Goal: Use online tool/utility: Utilize a website feature to perform a specific function

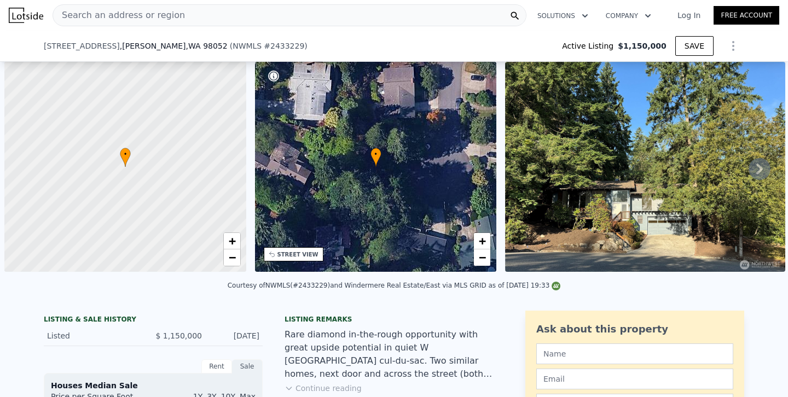
scroll to position [0, 82]
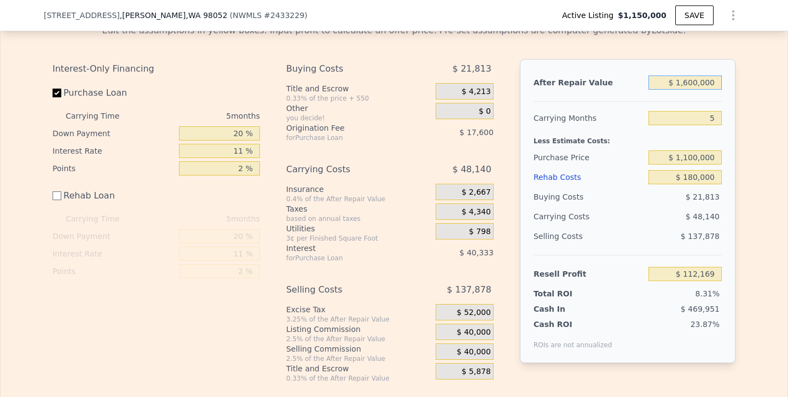
click at [689, 82] on input "$ 1,600,000" at bounding box center [684, 82] width 73 height 14
type input "$ 100,000"
type input "-$ 1,256,586"
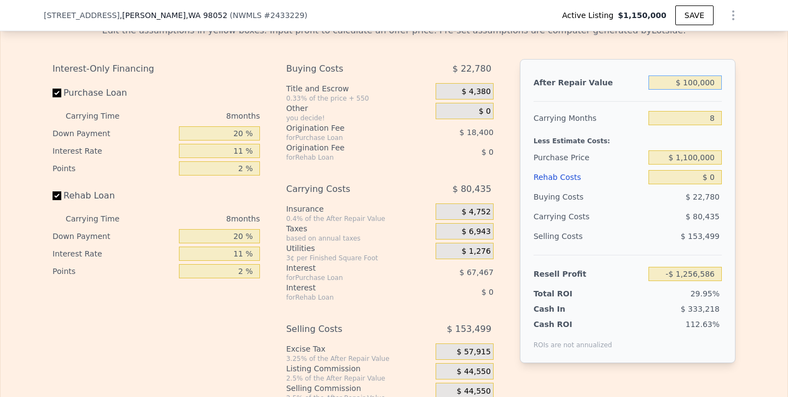
type input "5"
type input "3"
type input "1760"
type input "2620"
checkbox input "true"
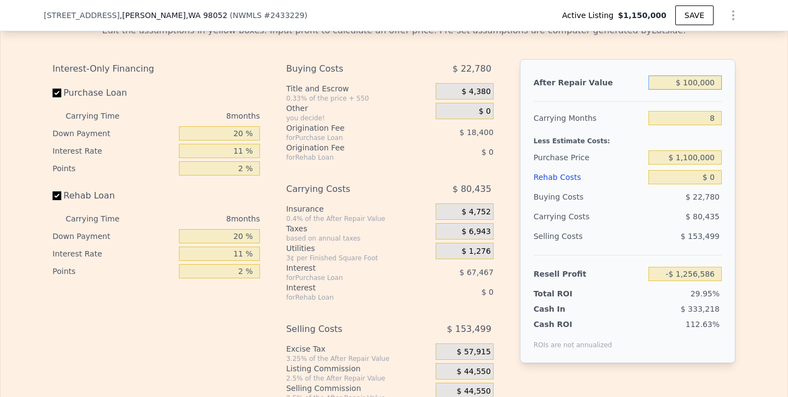
checkbox input "true"
type input "$ 1,782,000"
type input "8"
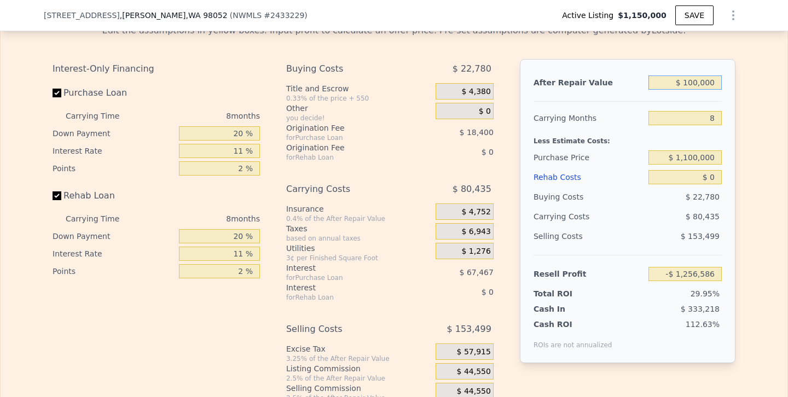
type input "$ 0"
type input "$ 375,286"
click at [698, 82] on input "$ 1,782,000" at bounding box center [684, 82] width 73 height 14
type input "$ 17,000"
type input "-$ 1,233,518"
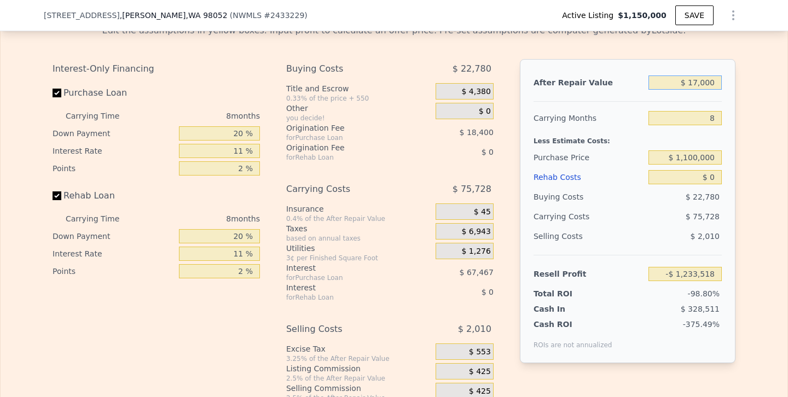
type input "$ 170,000"
type input "-$ 1,094,057"
type input "$ 1,700,000"
type input "$ 300,543"
type input "$ 1,700,000"
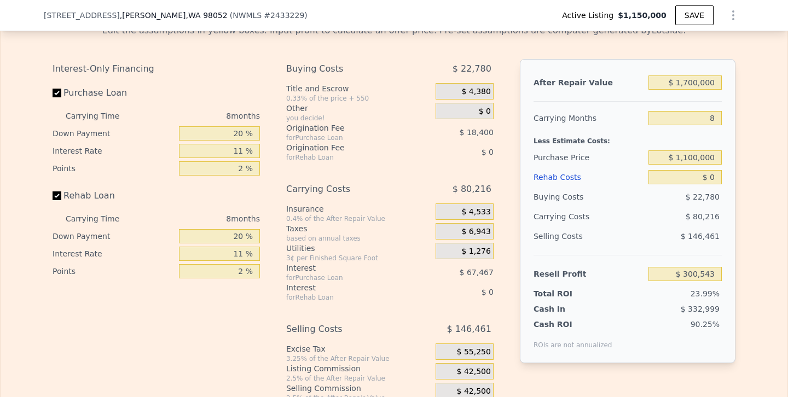
click at [627, 183] on div "Rehab Costs" at bounding box center [588, 177] width 110 height 20
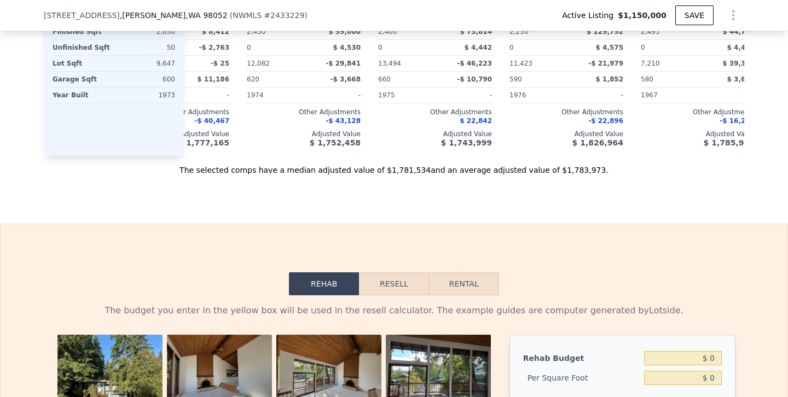
scroll to position [1324, 0]
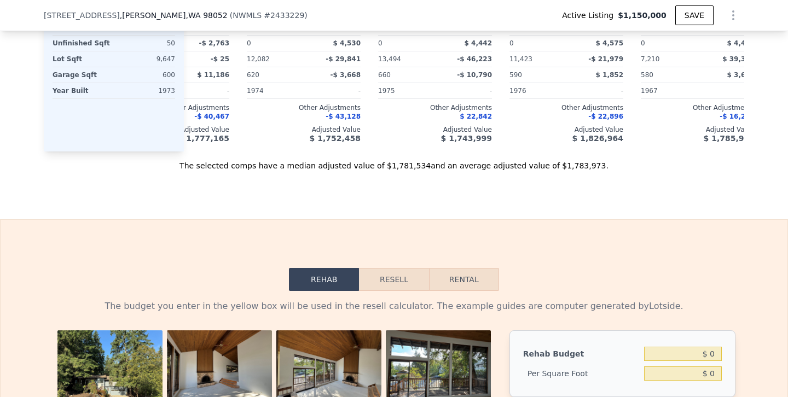
click at [392, 282] on button "Resell" at bounding box center [393, 279] width 69 height 23
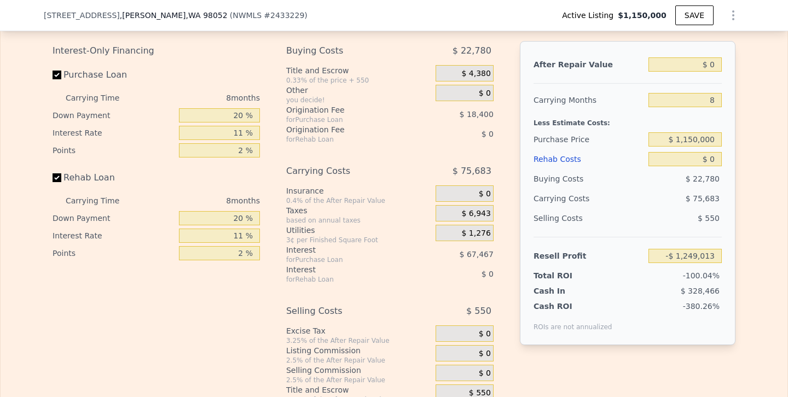
scroll to position [1612, 0]
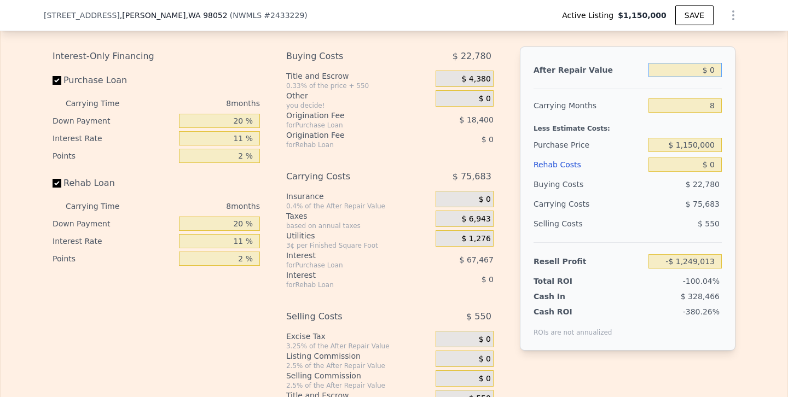
click at [716, 68] on input "$ 0" at bounding box center [684, 70] width 73 height 14
type input "$ 1"
type input "-$ 1,249,012"
type input "$ 16"
type input "-$ 1,248,998"
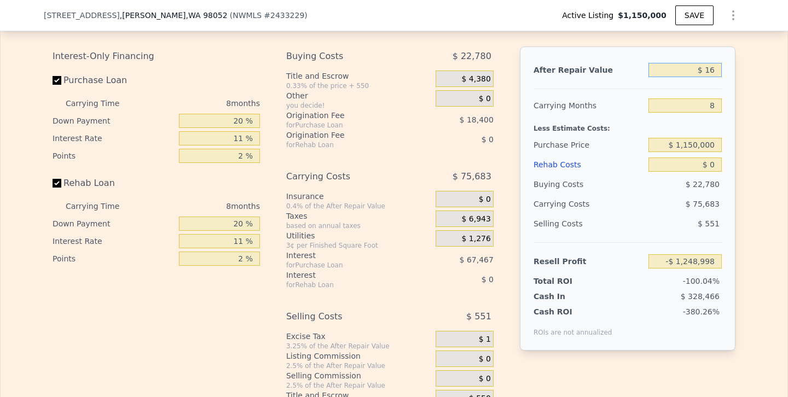
type input "$ 167"
type input "-$ 1,248,860"
type input "$ 1,675"
type input "-$ 1,247,486"
type input "$ 16,750"
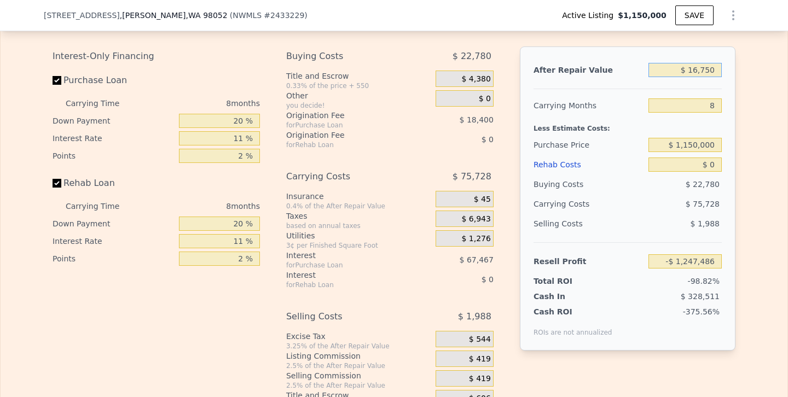
type input "-$ 1,233,746"
type input "$ 167,500"
type input "-$ 1,096,338"
type input "$ 1,675,000"
type input "$ 277,754"
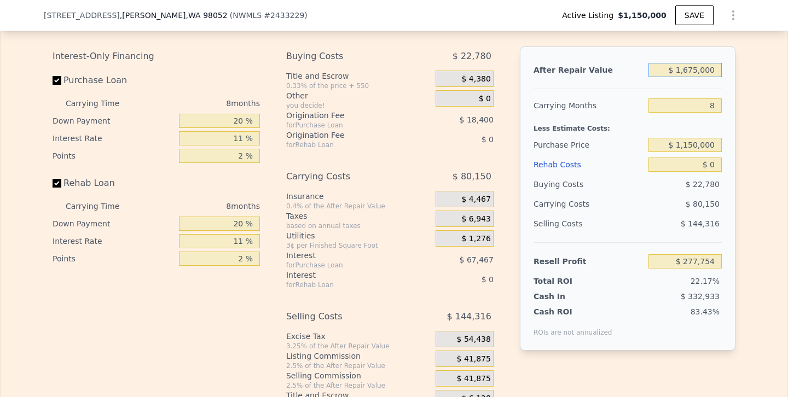
type input "$ 1,675,000"
click at [641, 223] on div "Selling Costs" at bounding box center [588, 224] width 110 height 20
click at [697, 143] on input "$ 1,150,000" at bounding box center [684, 145] width 73 height 14
type input "$ 1,100,000"
click at [668, 164] on input "$ 0" at bounding box center [684, 165] width 73 height 14
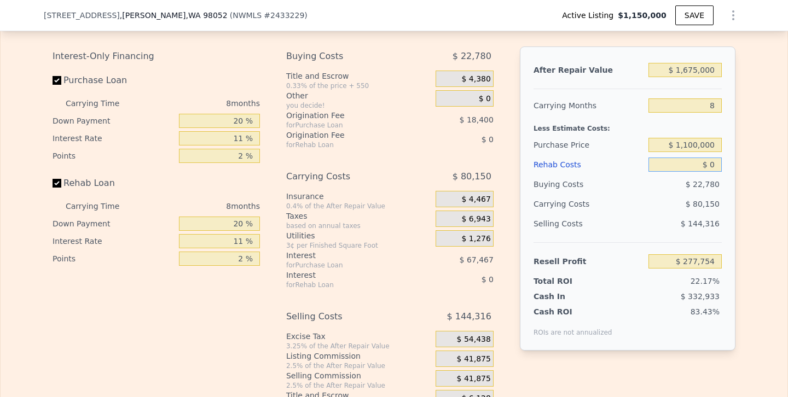
type input "$ 331,649"
drag, startPoint x: 670, startPoint y: 166, endPoint x: 753, endPoint y: 166, distance: 82.6
click at [753, 166] on div "Edit the assumptions in yellow boxes. Input profit to calculate an offer price.…" at bounding box center [394, 206] width 787 height 407
type input "$ 2"
type input "$ 331,647"
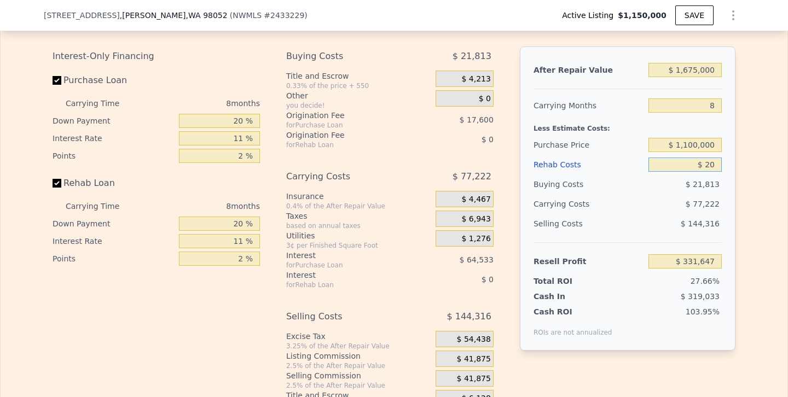
type input "$ 200"
type input "$ 331,438"
type input "$ 2,000"
type input "$ 329,497"
type input "$ 20,000"
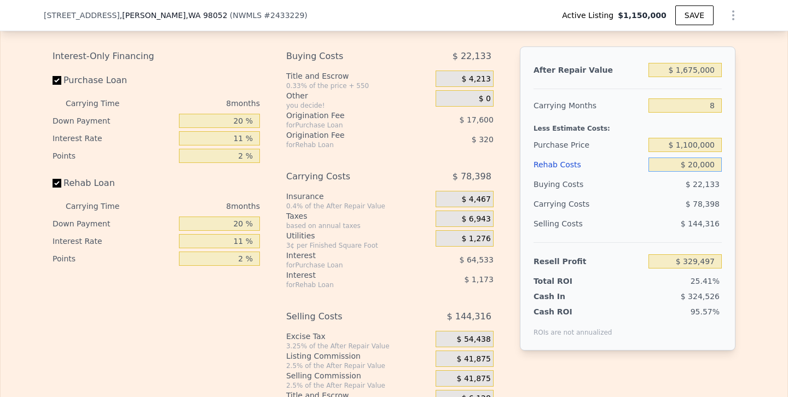
type input "$ 310,153"
type input "$ 200,000"
type input "$ 116,713"
type input "$ 200,000"
click at [652, 206] on div "$ 88,958" at bounding box center [663, 204] width 115 height 20
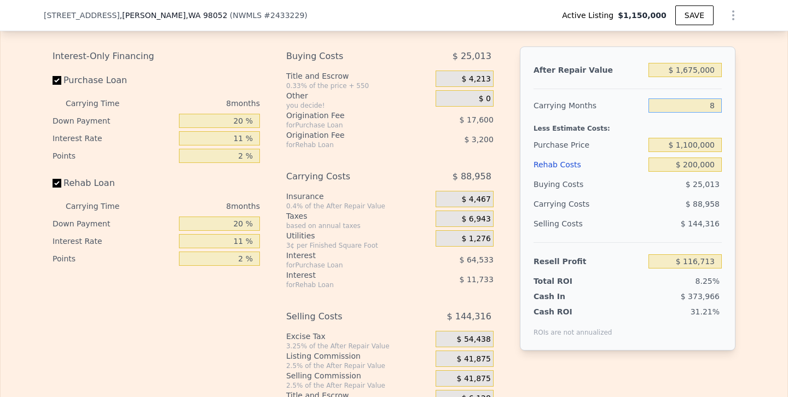
drag, startPoint x: 699, startPoint y: 104, endPoint x: 763, endPoint y: 104, distance: 64.0
click at [763, 104] on div "Edit the assumptions in yellow boxes. Input profit to calculate an offer price.…" at bounding box center [394, 206] width 787 height 407
type input "5"
type input "$ 150,071"
type input "5"
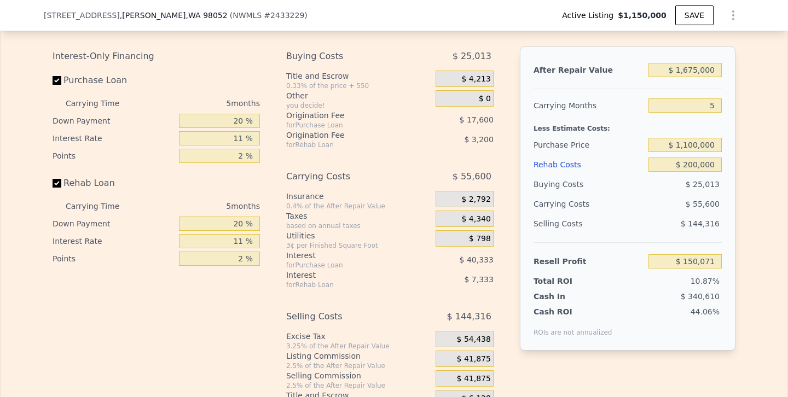
click at [642, 223] on div "Selling Costs" at bounding box center [588, 224] width 110 height 20
click at [57, 184] on input "Rehab Loan" at bounding box center [57, 183] width 9 height 9
checkbox input "false"
type input "$ 160,606"
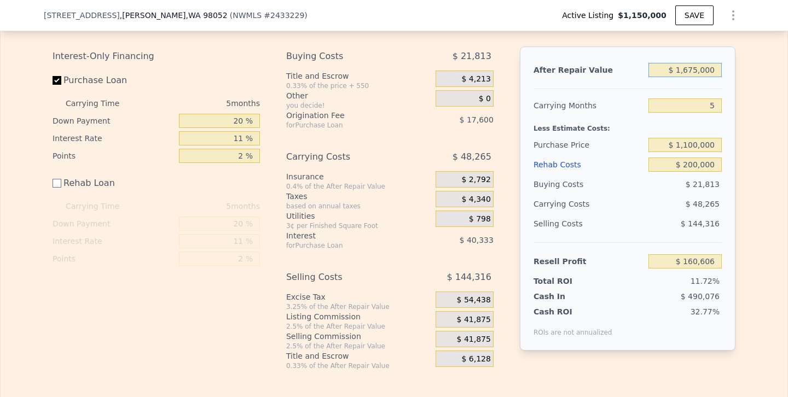
click at [698, 67] on input "$ 1,675,000" at bounding box center [684, 70] width 73 height 14
type input "$ 167,000"
type input "-$ 1,215,448"
type input "$ 16,000"
type input "-$ 1,353,236"
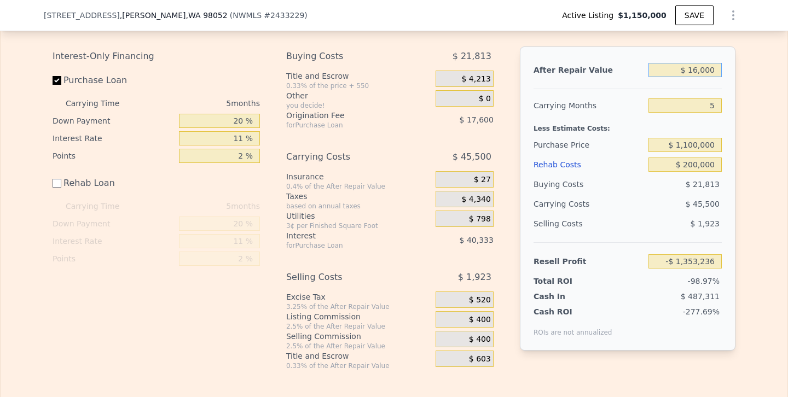
type input "$ 162,000"
type input "-$ 1,220,010"
type input "$ 1,625,000"
type input "$ 114,982"
type input "$ 1,625,000"
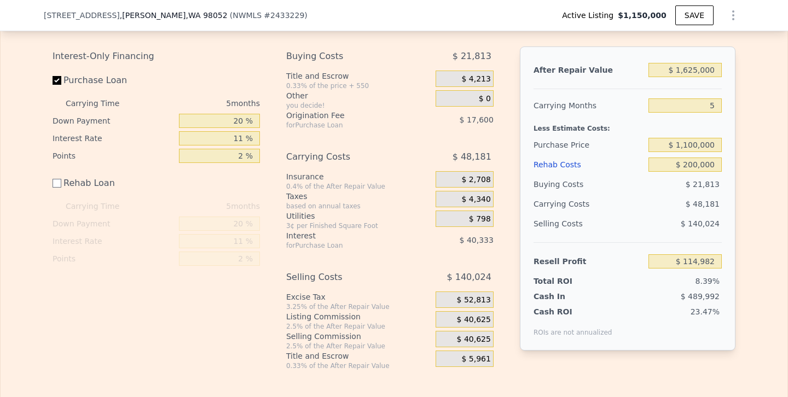
click at [621, 195] on div "$ 48,181" at bounding box center [663, 204] width 115 height 20
click at [697, 68] on input "$ 1,625,000" at bounding box center [684, 70] width 73 height 14
click at [595, 225] on div "Selling Costs" at bounding box center [588, 224] width 110 height 20
